Goal: Task Accomplishment & Management: Complete application form

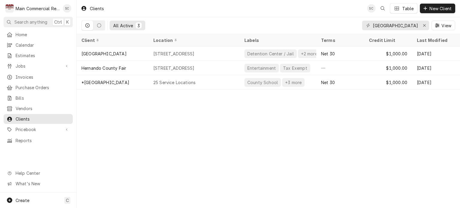
drag, startPoint x: 248, startPoint y: 125, endPoint x: 241, endPoint y: 123, distance: 7.5
click at [247, 126] on div "Clients SC Table New Client All Active 3 Hernando County View Client Location L…" at bounding box center [268, 104] width 383 height 208
click at [22, 65] on span "Jobs" at bounding box center [38, 66] width 45 height 6
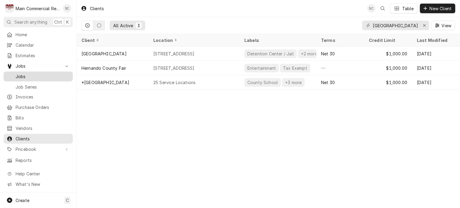
click at [24, 76] on span "Jobs" at bounding box center [43, 76] width 54 height 6
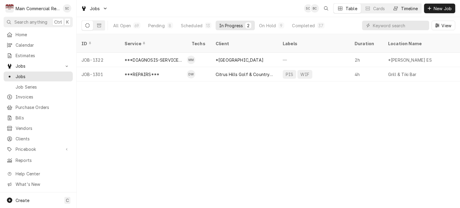
click at [404, 8] on div "Timeline" at bounding box center [409, 8] width 17 height 6
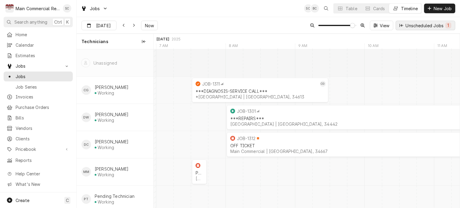
click at [436, 25] on div "Unscheduled Jobs 1" at bounding box center [428, 25] width 46 height 6
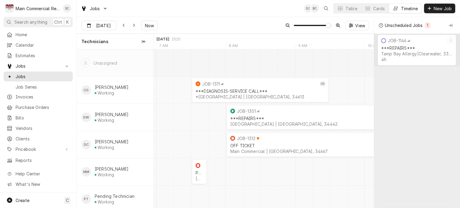
click at [428, 25] on div "1" at bounding box center [427, 25] width 4 height 6
click at [394, 48] on div "***REPAIRS***" at bounding box center [416, 47] width 71 height 5
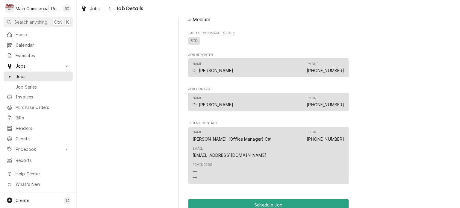
scroll to position [401, 0]
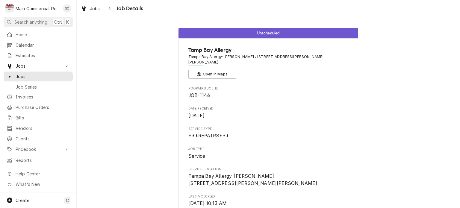
scroll to position [0, 0]
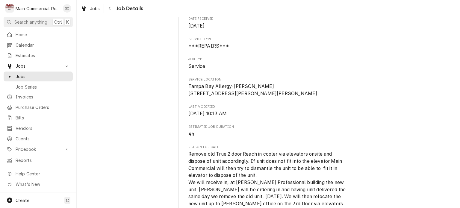
scroll to position [60, 0]
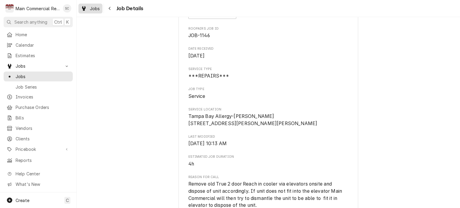
click at [91, 10] on span "Jobs" at bounding box center [95, 8] width 10 height 6
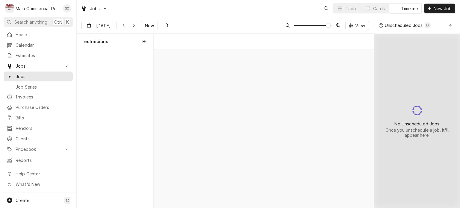
scroll to position [0, 4371]
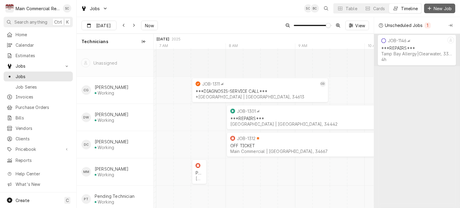
click at [428, 12] on button "New Job" at bounding box center [439, 9] width 31 height 10
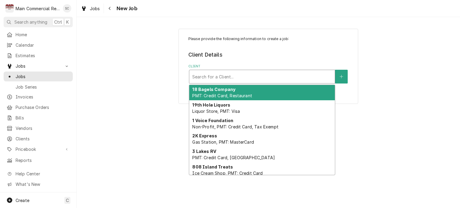
click at [258, 77] on div "Client" at bounding box center [261, 76] width 139 height 11
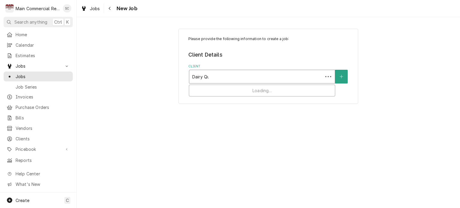
type input "Dairy Que"
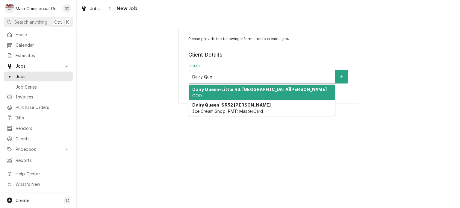
click at [247, 94] on div "Dairy Queen-Little Rd. [GEOGRAPHIC_DATA][PERSON_NAME] COD" at bounding box center [261, 93] width 145 height 16
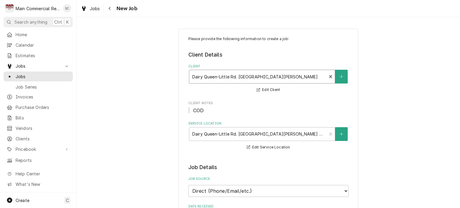
scroll to position [90, 0]
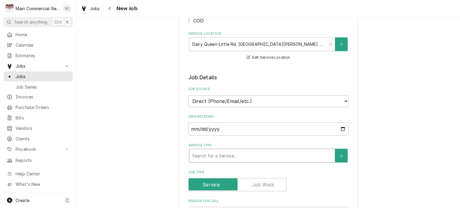
click at [235, 155] on div "Service Type" at bounding box center [261, 155] width 139 height 11
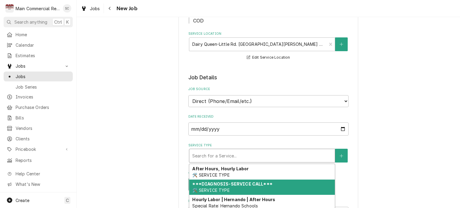
click at [232, 182] on strong "***DIAGNOSIS-SERVICE CALL***" at bounding box center [232, 183] width 80 height 5
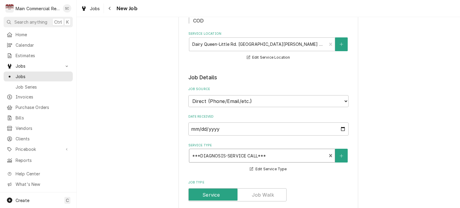
scroll to position [150, 0]
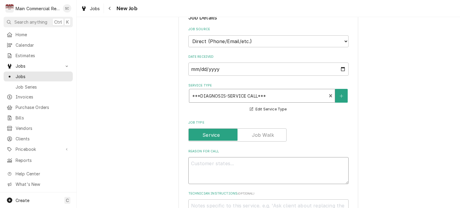
click at [278, 159] on textarea "Reason For Call" at bounding box center [268, 170] width 160 height 27
type textarea "x"
type textarea "R"
type textarea "x"
type textarea "RI"
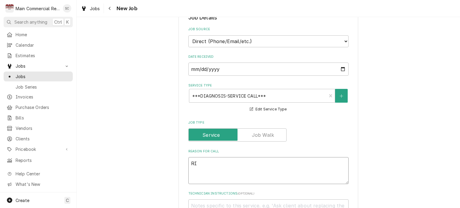
type textarea "x"
type textarea "RIF"
type textarea "x"
type textarea "RIF"
type textarea "x"
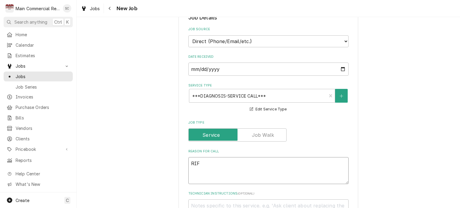
type textarea "RIF i"
type textarea "x"
type textarea "RIF is"
type textarea "x"
type textarea "RIF is"
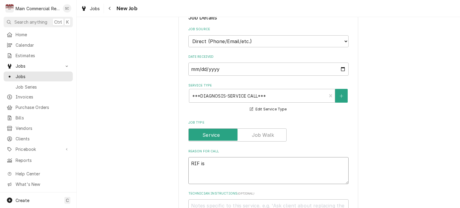
type textarea "x"
type textarea "RIF is n"
type textarea "x"
type textarea "RIF is no"
type textarea "x"
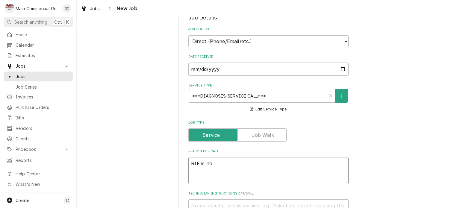
type textarea "RIF is not"
type textarea "x"
type textarea "RIF is not"
type textarea "x"
type textarea "RIF is not h"
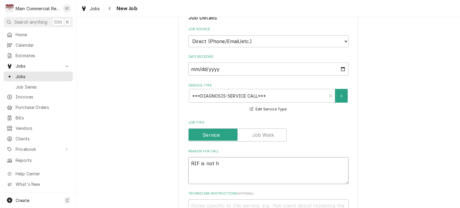
type textarea "x"
type textarea "RIF is not ho"
type textarea "x"
type textarea "RIF is not hol"
type textarea "x"
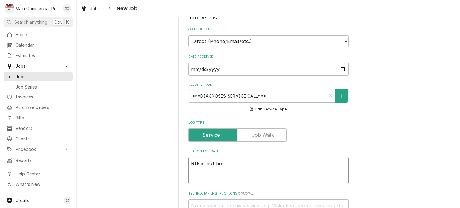
type textarea "RIF is not hold"
type textarea "x"
type textarea "RIF is not holdi"
type textarea "x"
type textarea "RIF is not holdin"
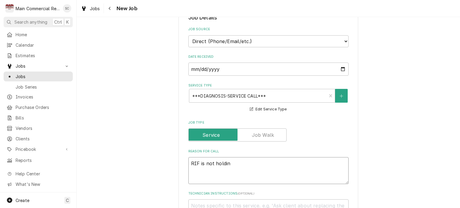
type textarea "x"
type textarea "RIF is not holding"
type textarea "x"
type textarea "RIF is not holding"
type textarea "x"
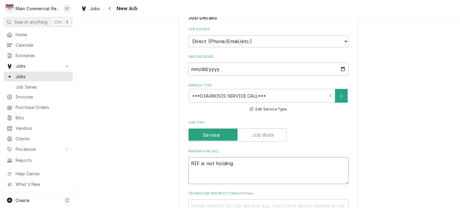
type textarea "RIF is not holding t"
type textarea "x"
type textarea "RIF is not holding te"
type textarea "x"
type textarea "RIF is not holding tem"
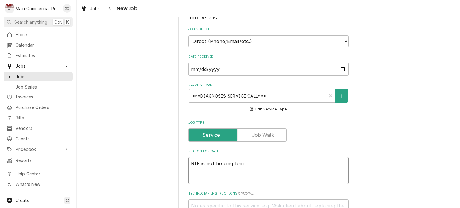
type textarea "x"
type textarea "RIF is not holding temp"
type textarea "x"
type textarea "RIF is not holding temp"
type textarea "x"
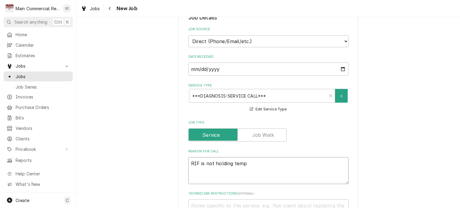
type textarea "RIF is not holding temp"
type textarea "x"
type textarea "RIF is not holding temp."
type textarea "x"
type textarea "RIF is not holding temp.1"
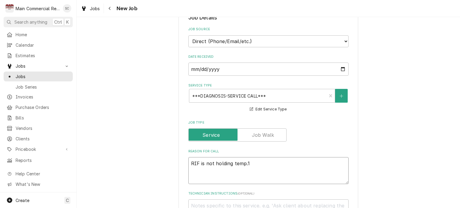
type textarea "x"
type textarea "RIF is not holding temp.10"
type textarea "x"
type textarea "RIF is not holding temp.10"
type textarea "x"
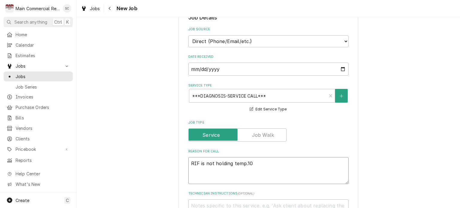
type textarea "RIF is not holding temp.10"
type textarea "x"
type textarea "RIF is not holding temp.10-"
type textarea "x"
type textarea "RIF is not holding temp.10-2"
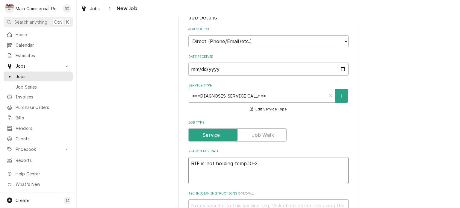
type textarea "x"
type textarea "RIF is not holding temp.10-20"
type textarea "x"
type textarea "RIF is not holding temp.10-20"
type textarea "x"
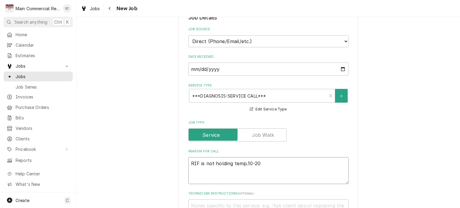
type textarea "RIF is not holding temp.10-20 e"
type textarea "x"
type textarea "RIF is not holding temp.10-20"
type textarea "x"
type textarea "RIF is not holding temp.10-20 d"
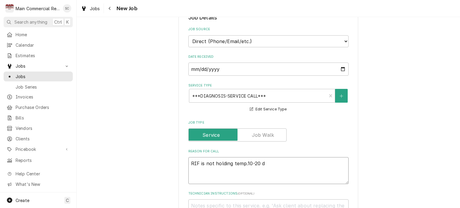
type textarea "x"
type textarea "RIF is not holding temp.10-20 de"
type textarea "x"
type textarea "RIF is not holding temp.10-20 deg"
type textarea "x"
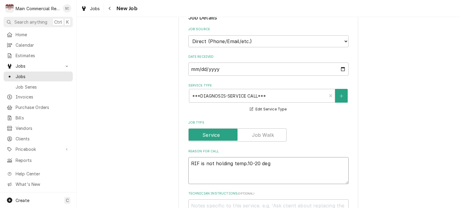
type textarea "RIF is not holding temp.10-20 degr"
type textarea "x"
type textarea "RIF is not holding temp.10-20 degre"
type textarea "x"
type textarea "RIF is not holding temp.10-20 degree"
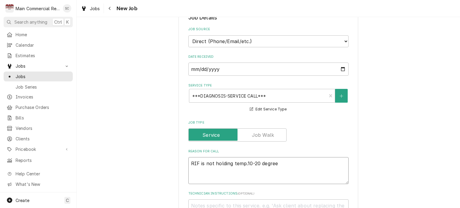
type textarea "x"
type textarea "RIF is not holding temp.10-20 degrees"
type textarea "x"
type textarea "RIF is not holding temp.10-20 degrees"
type textarea "x"
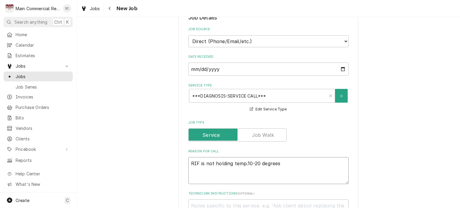
type textarea "RIF is not holding temp.10-20 degrees o"
type textarea "x"
type textarea "RIF is not holding temp.10-20 degrees of"
type textarea "x"
type textarea "RIF is not holding temp.10-20 degrees off"
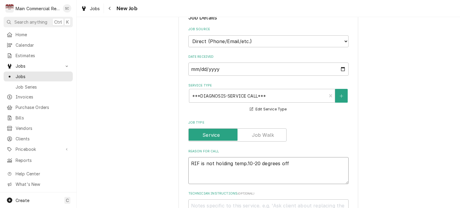
type textarea "x"
type textarea "RIF is not holding temp.10-20 degrees off."
type textarea "x"
type textarea "RIF is not holding temp.10-20 degrees off."
type textarea "x"
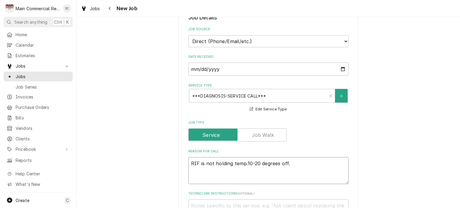
type textarea "RIF is not holding temp.10-20 degrees off. P"
type textarea "x"
type textarea "RIF is not holding temp.10-20 degrees off. Pe"
type textarea "x"
type textarea "RIF is not holding temp.10-20 degrees off. Per"
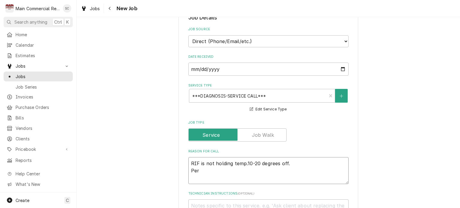
type textarea "x"
type textarea "RIF is not holding temp.10-20 degrees off. Per"
type textarea "x"
type textarea "RIF is not holding temp.10-20 degrees off. Per V"
type textarea "x"
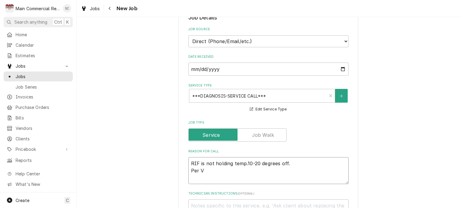
type textarea "RIF is not holding temp.10-20 degrees off. Per Vi"
type textarea "x"
type textarea "RIF is not holding temp.10-20 degrees off. Per Vic"
type textarea "x"
type textarea "RIF is not holding temp.10-20 degrees off. Per Vick"
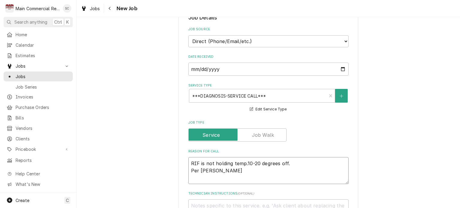
type textarea "x"
type textarea "RIF is not holding temp.10-20 degrees off. Per Vicky"
type textarea "x"
type textarea "RIF is not holding temp.10-20 degrees off. Per Vicky"
type textarea "x"
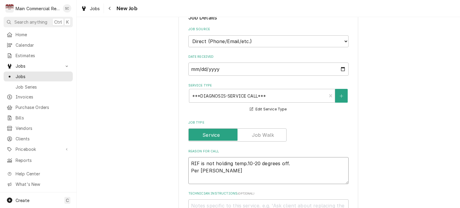
type textarea "RIF is not holding temp.10-20 degrees off. Per Vicky s"
type textarea "x"
type textarea "RIF is not holding temp.10-20 degrees off. Per Vicky sh"
type textarea "x"
type textarea "RIF is not holding temp.10-20 degrees off. Per Vicky she"
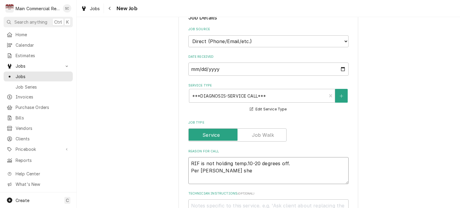
type textarea "x"
type textarea "RIF is not holding temp.10-20 degrees off. Per Vicky she"
type textarea "x"
type textarea "RIF is not holding temp.10-20 degrees off. Per Vicky she w"
type textarea "x"
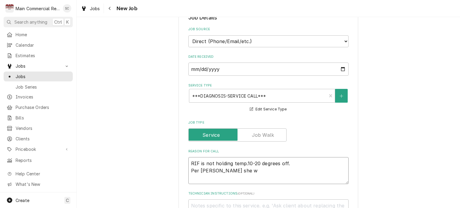
type textarea "RIF is not holding temp.10-20 degrees off. Per Vicky she wo"
type textarea "x"
type textarea "RIF is not holding temp.10-20 degrees off. Per Vicky she wou"
type textarea "x"
type textarea "RIF is not holding temp.10-20 degrees off. Per Vicky she woul"
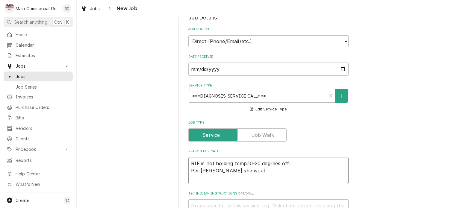
type textarea "x"
type textarea "RIF is not holding temp.10-20 degrees off. Per Vicky she would"
type textarea "x"
type textarea "RIF is not holding temp.10-20 degrees off. Per Vicky she would"
type textarea "x"
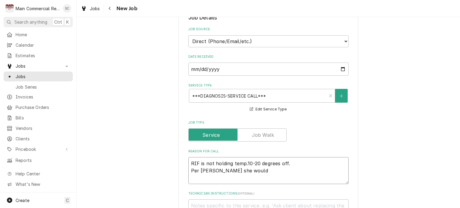
type textarea "RIF is not holding temp.10-20 degrees off. Per Vicky she would l"
type textarea "x"
type textarea "RIF is not holding temp.10-20 degrees off. Per Vicky she would li"
type textarea "x"
type textarea "RIF is not holding temp.10-20 degrees off. Per Vicky she would lik"
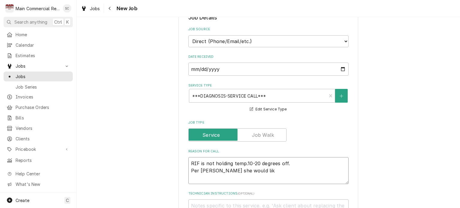
type textarea "x"
type textarea "RIF is not holding temp.10-20 degrees off. Per Vicky she would like"
type textarea "x"
type textarea "RIF is not holding temp.10-20 degrees off. Per Vicky she would like"
type textarea "x"
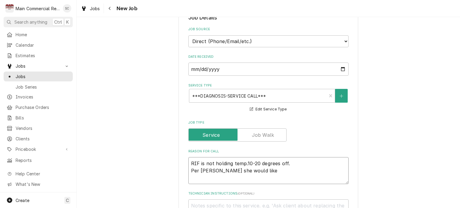
type textarea "RIF is not holding temp.10-20 degrees off. Per Vicky she would like s"
type textarea "x"
type textarea "RIF is not holding temp.10-20 degrees off. Per Vicky she would like so"
type textarea "x"
type textarea "RIF is not holding temp.10-20 degrees off. Per Vicky she would like som"
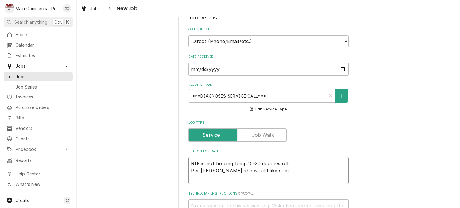
type textarea "x"
type textarea "RIF is not holding temp.10-20 degrees off. Per Vicky she would like some"
type textarea "x"
type textarea "RIF is not holding temp.10-20 degrees off. Per Vicky she would like someo"
type textarea "x"
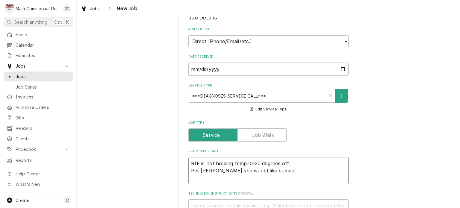
type textarea "RIF is not holding temp.10-20 degrees off. Per Vicky she would like someon"
type textarea "x"
type textarea "RIF is not holding temp.10-20 degrees off. Per Vicky she would like someone"
type textarea "x"
type textarea "RIF is not holding temp.10-20 degrees off. Per Vicky she would like someone"
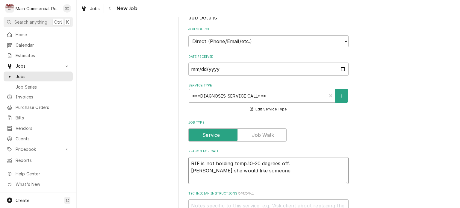
type textarea "x"
type textarea "RIF is not holding temp.10-20 degrees off. Per Vicky she would like someone t"
type textarea "x"
type textarea "RIF is not holding temp.10-20 degrees off. Per Vicky she would like someone to"
type textarea "x"
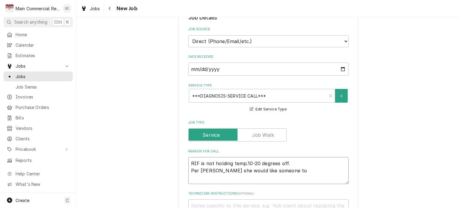
type textarea "RIF is not holding temp.10-20 degrees off. Per Vicky she would like someone tod"
type textarea "x"
type textarea "RIF is not holding temp.10-20 degrees off. Per Vicky she would like someone tody"
type textarea "x"
type textarea "RIF is not holding temp.10-20 degrees off. Per Vicky she would like someone tod…"
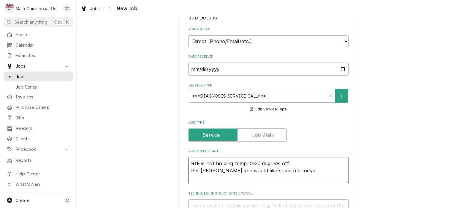
type textarea "x"
type textarea "RIF is not holding temp.10-20 degrees off. Per Vicky she would like someone tody"
type textarea "x"
type textarea "RIF is not holding temp.10-20 degrees off. Per Vicky she would like someone tod"
type textarea "x"
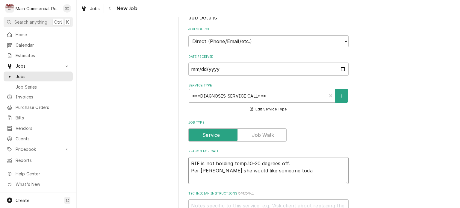
type textarea "RIF is not holding temp.10-20 degrees off. Per Vicky she would like someone tod…"
type textarea "x"
type textarea "RIF is not holding temp.10-20 degrees off. Per Vicky she would like someone tod…"
type textarea "x"
type textarea "RIF is not holding temp.10-20 degrees off. Per Vicky she would like someone tod…"
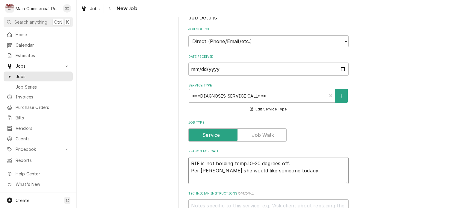
type textarea "x"
type textarea "RIF is not holding temp.10-20 degrees off. Per Vicky she would like someone tod…"
type textarea "x"
type textarea "RIF is not holding temp.10-20 degrees off. Per Vicky she would like someone tod…"
type textarea "x"
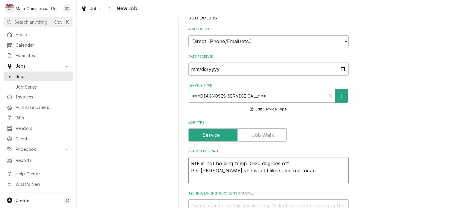
type textarea "RIF is not holding temp.10-20 degrees off. Per Vicky she would like someone toda"
type textarea "x"
type textarea "RIF is not holding temp.10-20 degrees off. Per Vicky she would like someone tod…"
type textarea "x"
type textarea "RIF is not holding temp.10-20 degrees off. Per Vicky she would like someone tod…"
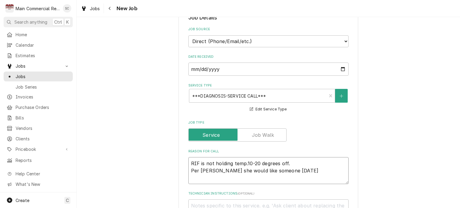
type textarea "x"
type textarea "RIF is not holding temp.10-20 degrees off. Per Vicky she would like someone tod…"
type textarea "x"
type textarea "RIF is not holding temp.10-20 degrees off. Per Vicky she would like someone tod…"
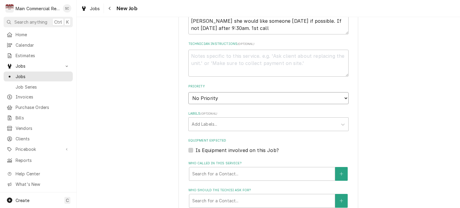
click at [225, 99] on select "No Priority Urgent High Medium Low" at bounding box center [268, 98] width 160 height 12
click at [188, 92] on select "No Priority Urgent High Medium Low" at bounding box center [268, 98] width 160 height 12
click at [218, 123] on div "Labels" at bounding box center [262, 124] width 143 height 11
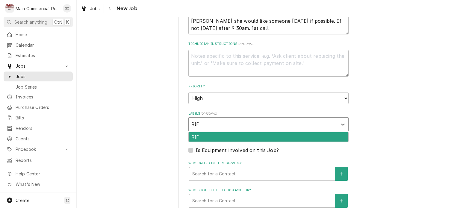
click at [212, 134] on div "RIF" at bounding box center [268, 136] width 159 height 9
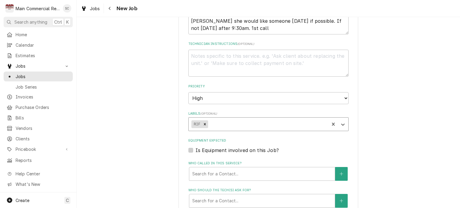
scroll to position [209, 0]
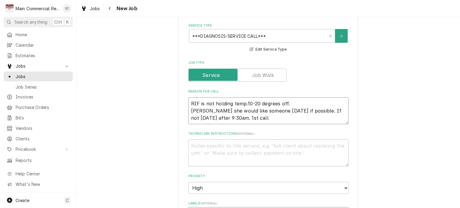
click at [304, 102] on textarea "RIF is not holding temp.10-20 degrees off. Per Vicky she would like someone tod…" at bounding box center [268, 110] width 160 height 27
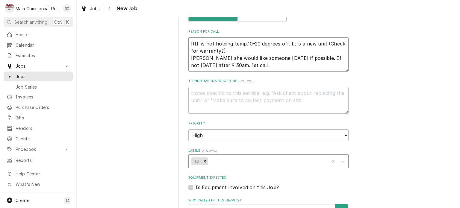
scroll to position [359, 0]
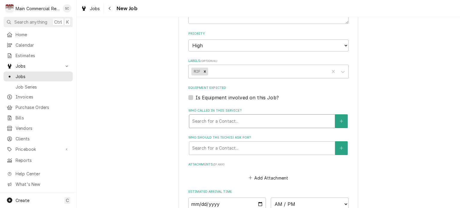
click at [270, 123] on div "Who called in this service?" at bounding box center [261, 121] width 139 height 11
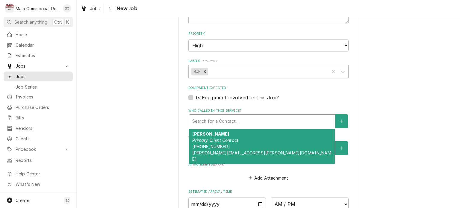
click at [247, 148] on div "Vicky Kellin Primary Client Contact (813) 293-0030 vicky.kellin@gmail.com" at bounding box center [261, 146] width 145 height 34
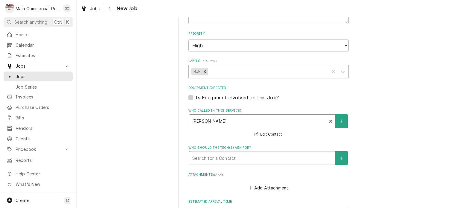
click at [249, 156] on div "Who should the tech(s) ask for?" at bounding box center [261, 158] width 139 height 11
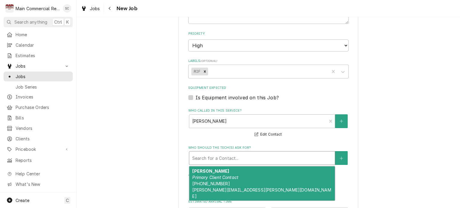
click at [231, 178] on div "Vicky Kellin Primary Client Contact (813) 293-0030 vicky.kellin@gmail.com" at bounding box center [261, 183] width 145 height 34
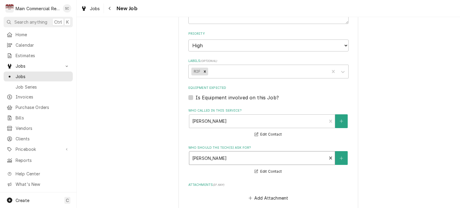
scroll to position [479, 0]
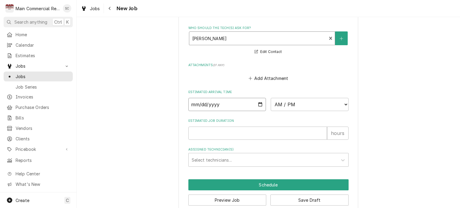
click at [257, 103] on input "Date" at bounding box center [227, 104] width 78 height 13
click at [289, 107] on select "AM / PM 6:00 AM 6:15 AM 6:30 AM 6:45 AM 7:00 AM 7:15 AM 7:30 AM 7:45 AM 8:00 AM…" at bounding box center [309, 104] width 78 height 13
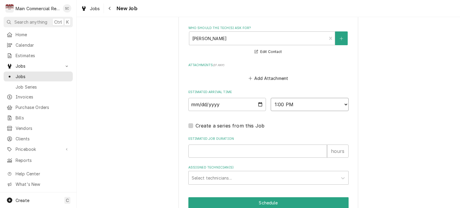
scroll to position [505, 0]
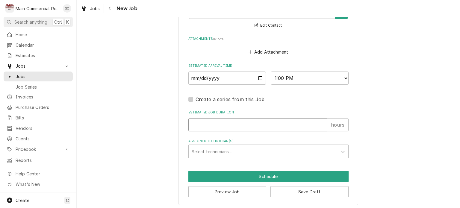
click at [209, 125] on input "Estimated Job Duration" at bounding box center [257, 124] width 139 height 13
click at [291, 190] on button "Save Draft" at bounding box center [309, 191] width 78 height 11
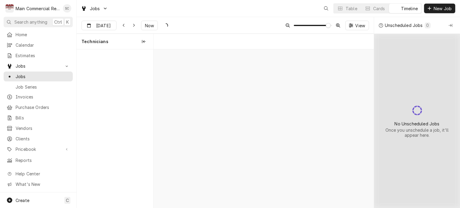
scroll to position [0, 4371]
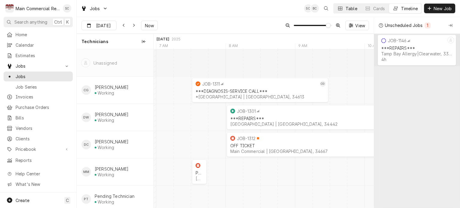
click at [343, 10] on button "Table" at bounding box center [346, 9] width 27 height 10
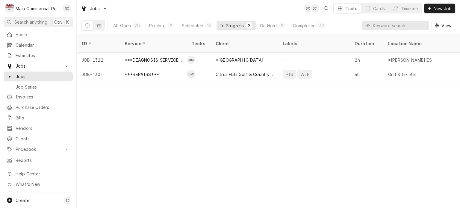
click at [314, 136] on div "ID Service Techs Client Labels Duration Location Name Date Received Status Prio…" at bounding box center [268, 121] width 383 height 174
click at [224, 136] on div "ID Service Techs Client Labels Duration Location Name Date Received Status Prio…" at bounding box center [268, 121] width 383 height 174
